Goal: Navigation & Orientation: Find specific page/section

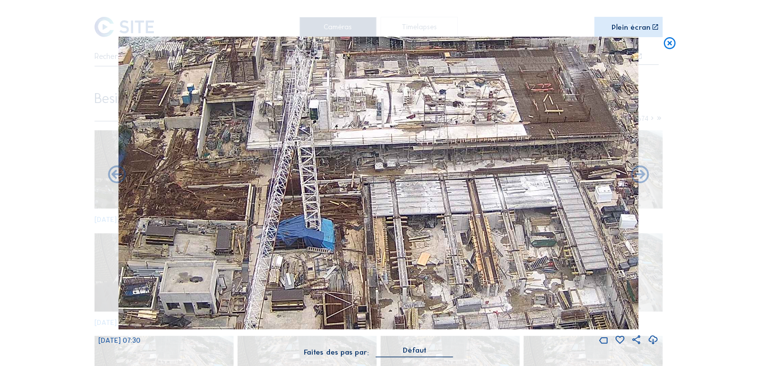
drag, startPoint x: 443, startPoint y: 220, endPoint x: 432, endPoint y: 188, distance: 33.5
click at [441, 216] on img at bounding box center [378, 183] width 520 height 292
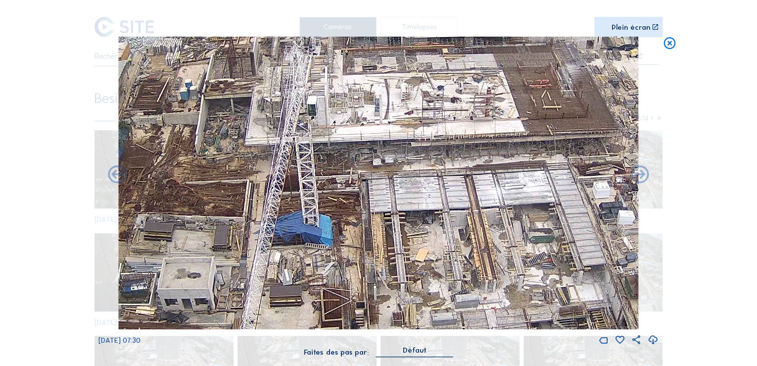
click at [668, 47] on icon at bounding box center [669, 44] width 14 height 15
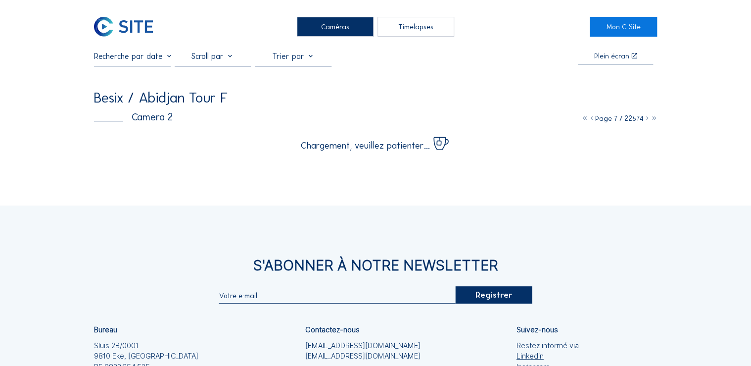
click at [334, 36] on div "Caméras" at bounding box center [335, 27] width 77 height 20
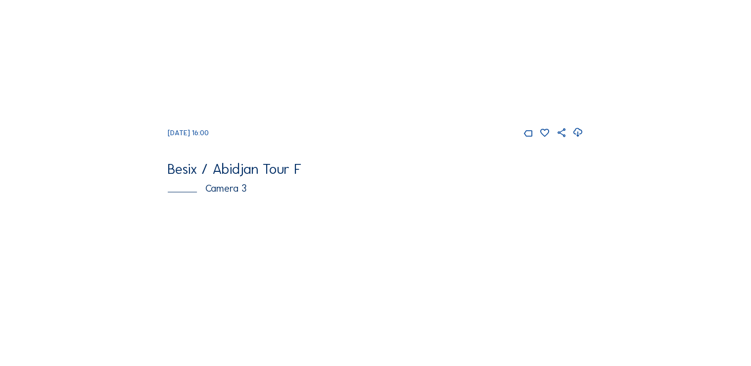
scroll to position [431, 0]
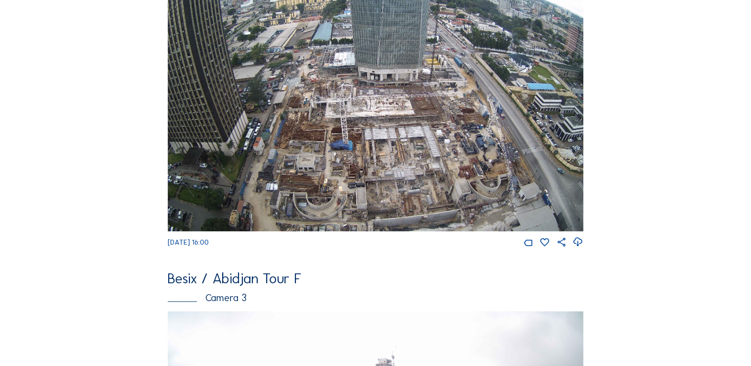
click at [323, 81] on img at bounding box center [375, 114] width 415 height 233
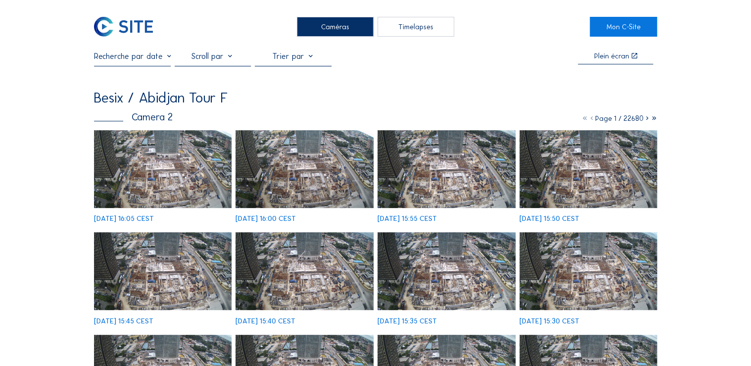
click at [179, 183] on img at bounding box center [163, 169] width 138 height 78
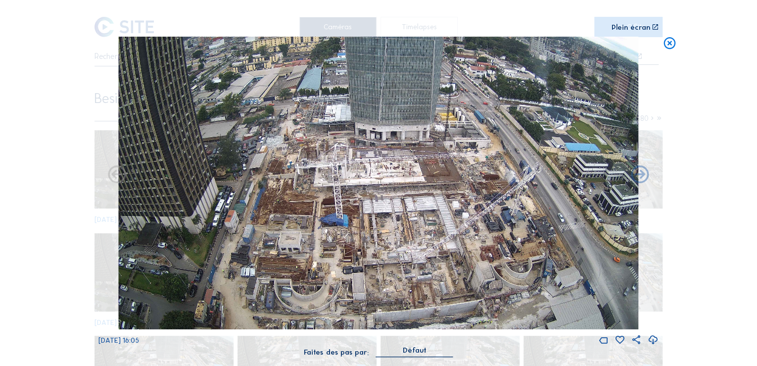
click at [471, 266] on img at bounding box center [378, 183] width 520 height 292
click at [516, 163] on img at bounding box center [378, 183] width 520 height 292
click at [655, 28] on icon at bounding box center [654, 27] width 7 height 7
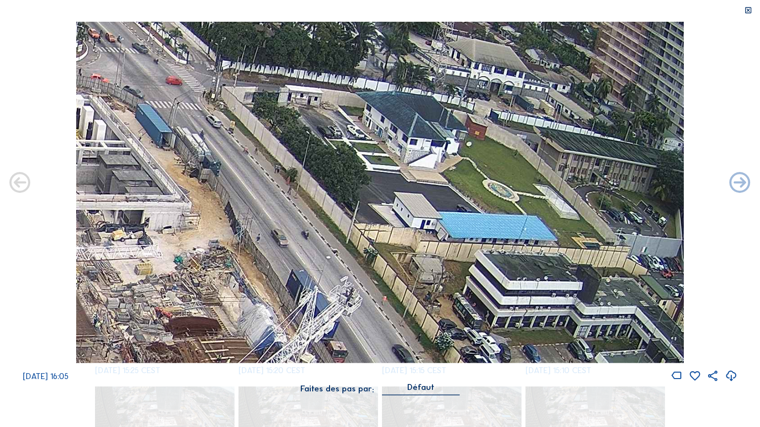
drag, startPoint x: 564, startPoint y: 154, endPoint x: 72, endPoint y: 394, distance: 546.9
click at [72, 365] on div "[DATE] 16:05 Faites des pas par: [PERSON_NAME]" at bounding box center [380, 214] width 760 height 384
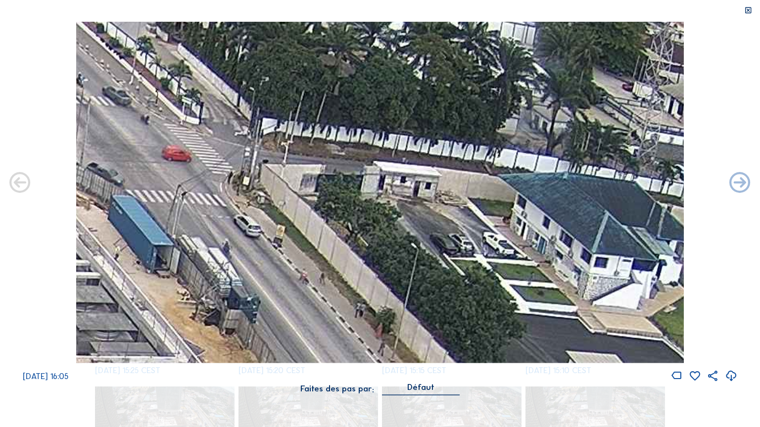
drag, startPoint x: 124, startPoint y: 196, endPoint x: 159, endPoint y: 192, distance: 34.9
click at [69, 365] on div "Scroll pour voyager dans le temps | Appuie sur le 'Alt' Bouton + Scroll pour Zo…" at bounding box center [380, 213] width 760 height 427
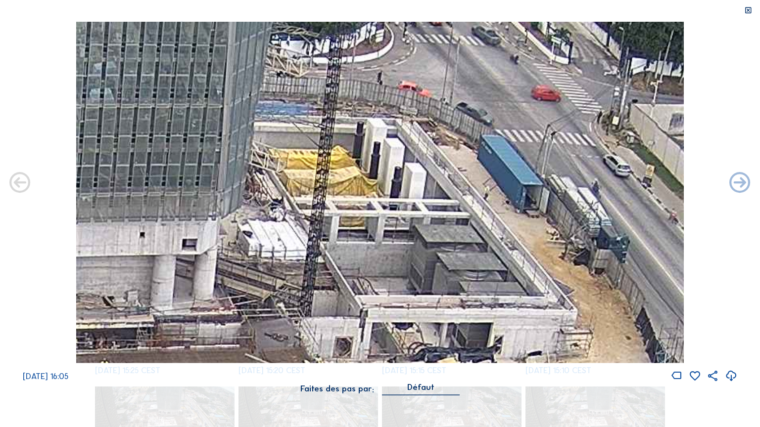
drag, startPoint x: 297, startPoint y: 220, endPoint x: 687, endPoint y: 71, distance: 417.5
click at [687, 71] on div "[DATE] 16:05" at bounding box center [380, 202] width 760 height 361
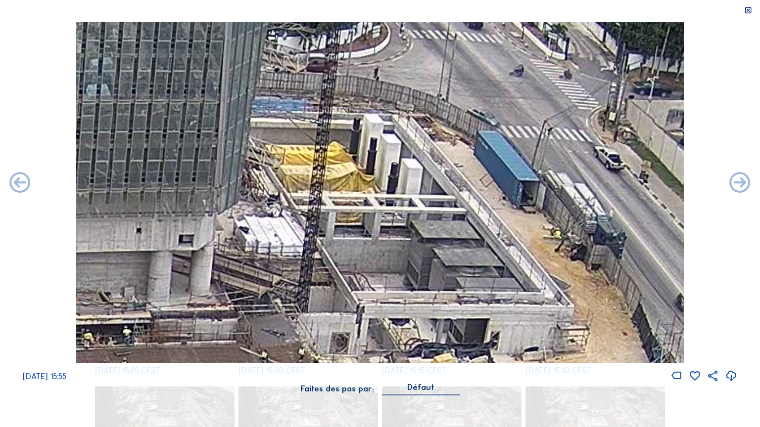
click at [749, 10] on icon at bounding box center [748, 10] width 8 height 8
